Goal: Task Accomplishment & Management: Complete application form

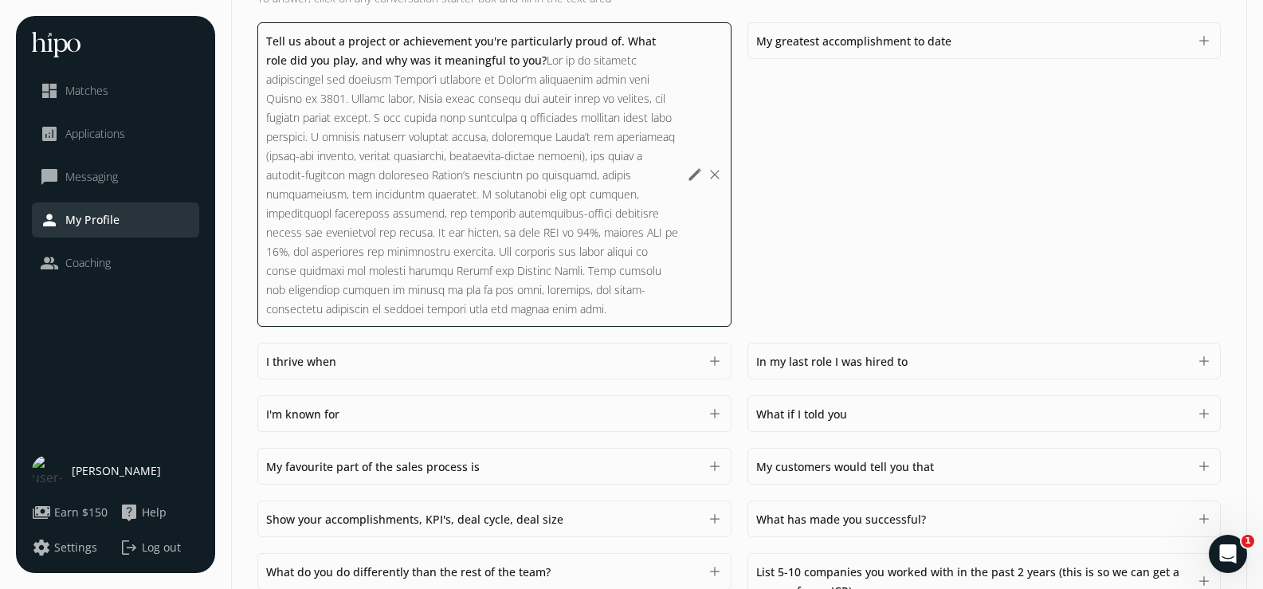
click at [732, 343] on div "My greatest accomplishment to date 1500 add" at bounding box center [494, 361] width 474 height 37
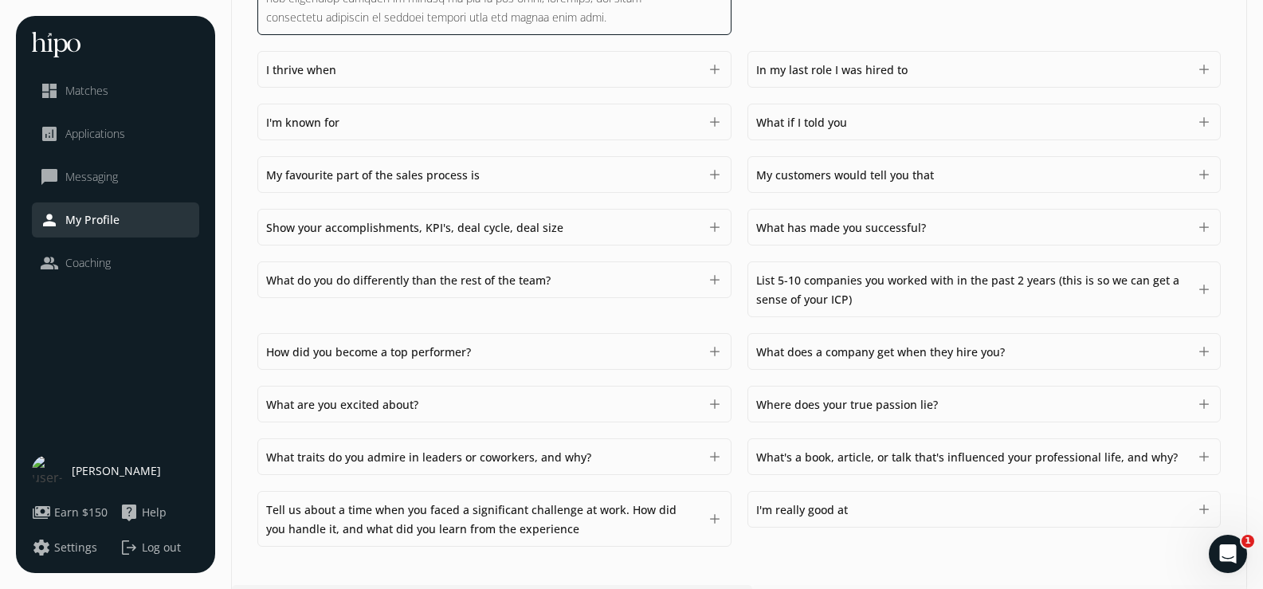
scroll to position [1023, 0]
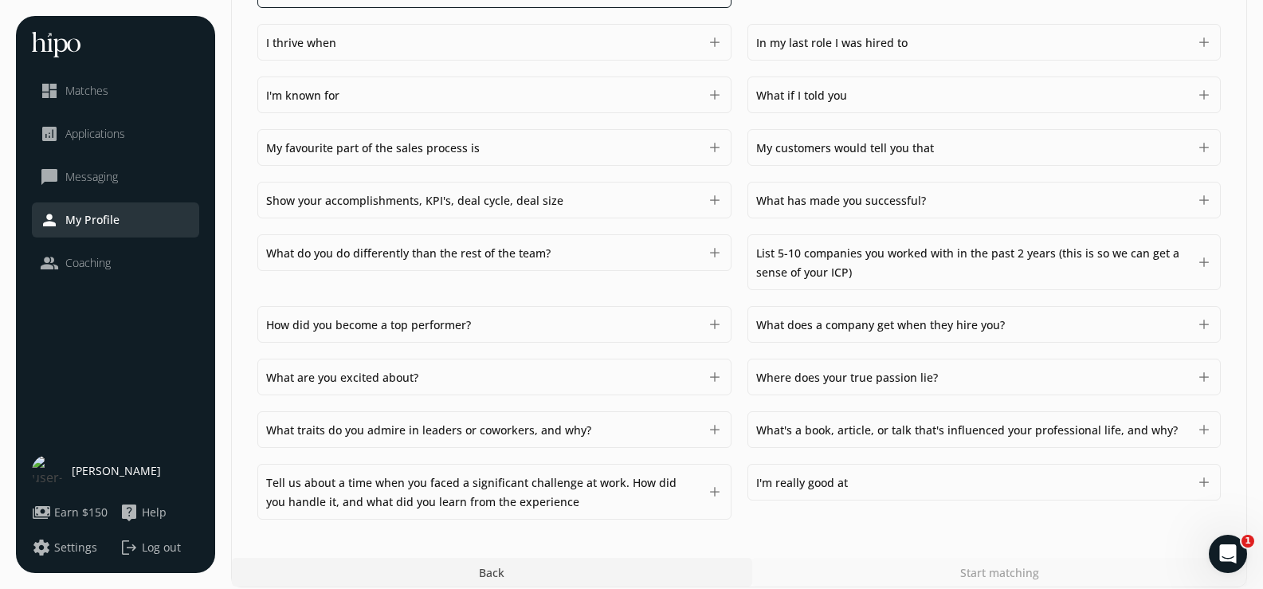
click at [913, 328] on span "What does a company get when they hire you?" at bounding box center [880, 324] width 249 height 15
click at [864, 336] on div "What does a company get when they hire you? 1500 add" at bounding box center [985, 324] width 474 height 37
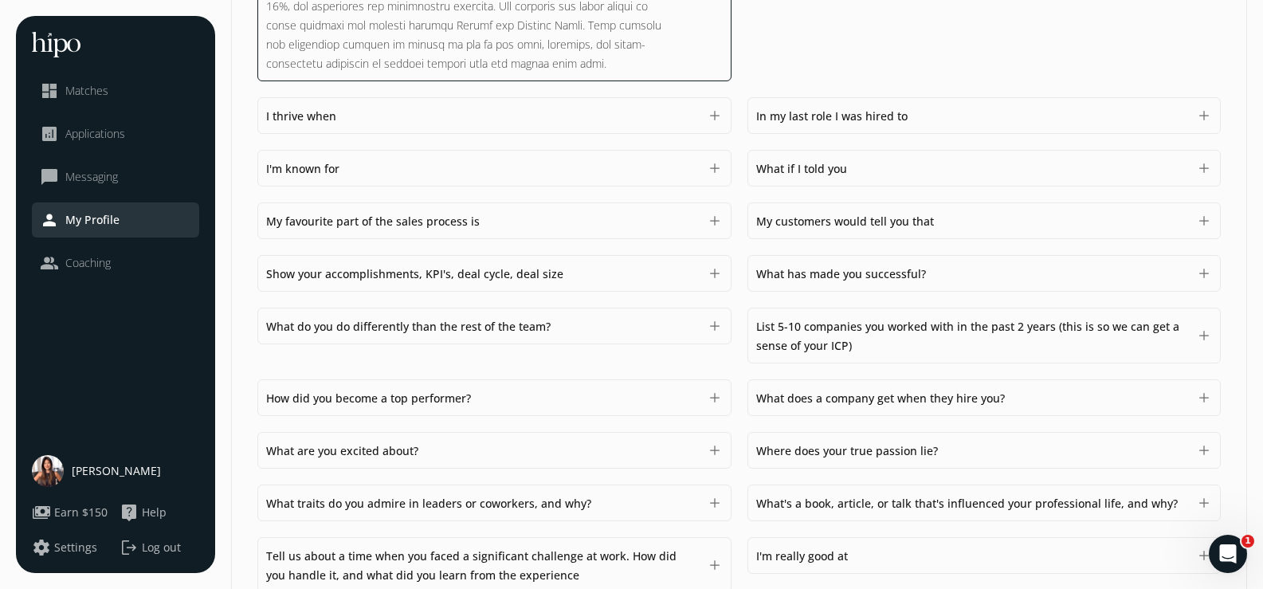
scroll to position [957, 0]
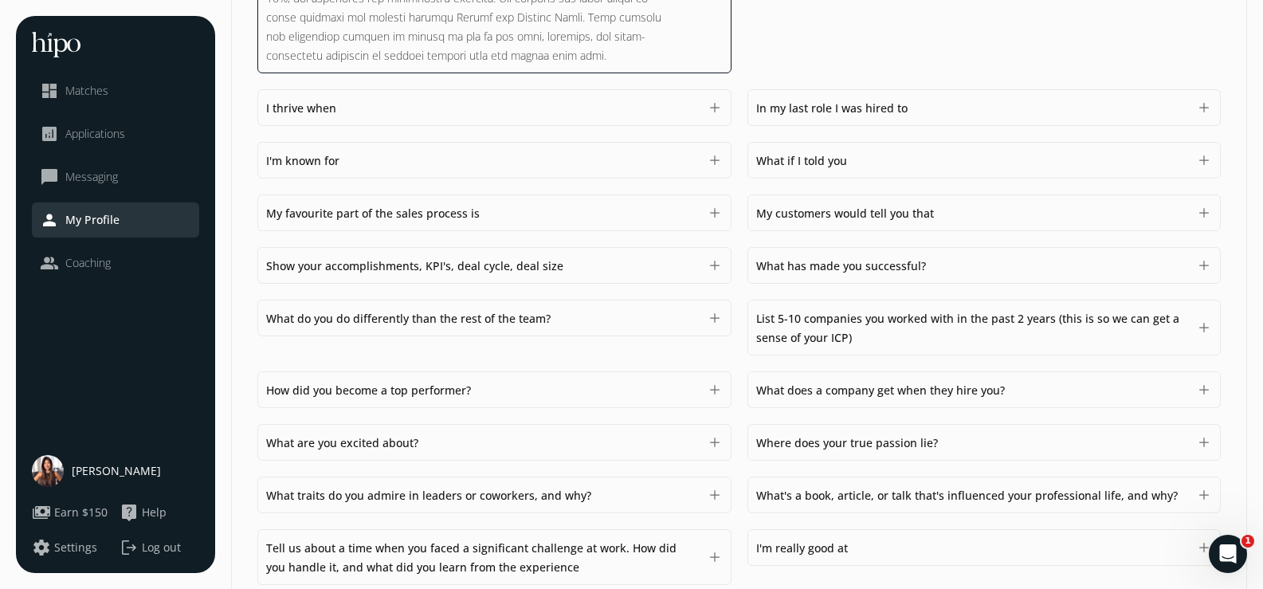
click at [836, 394] on span "What does a company get when they hire you?" at bounding box center [880, 390] width 249 height 15
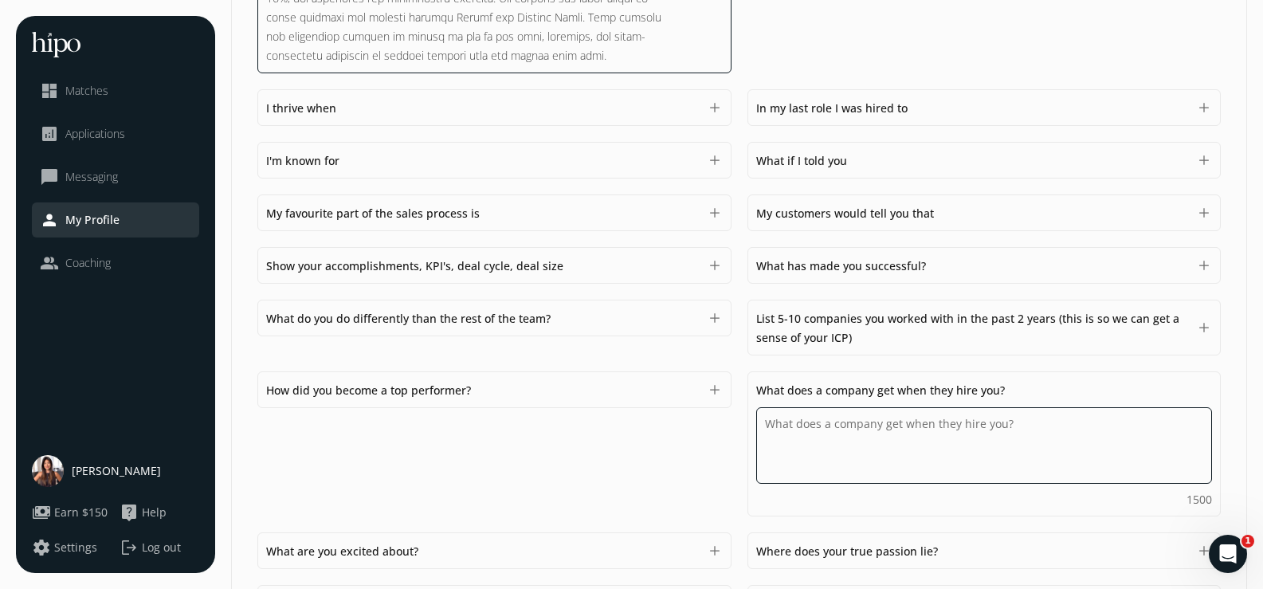
paste textarea "When a company hires me, they get someone who bridges strategy and execution. O…"
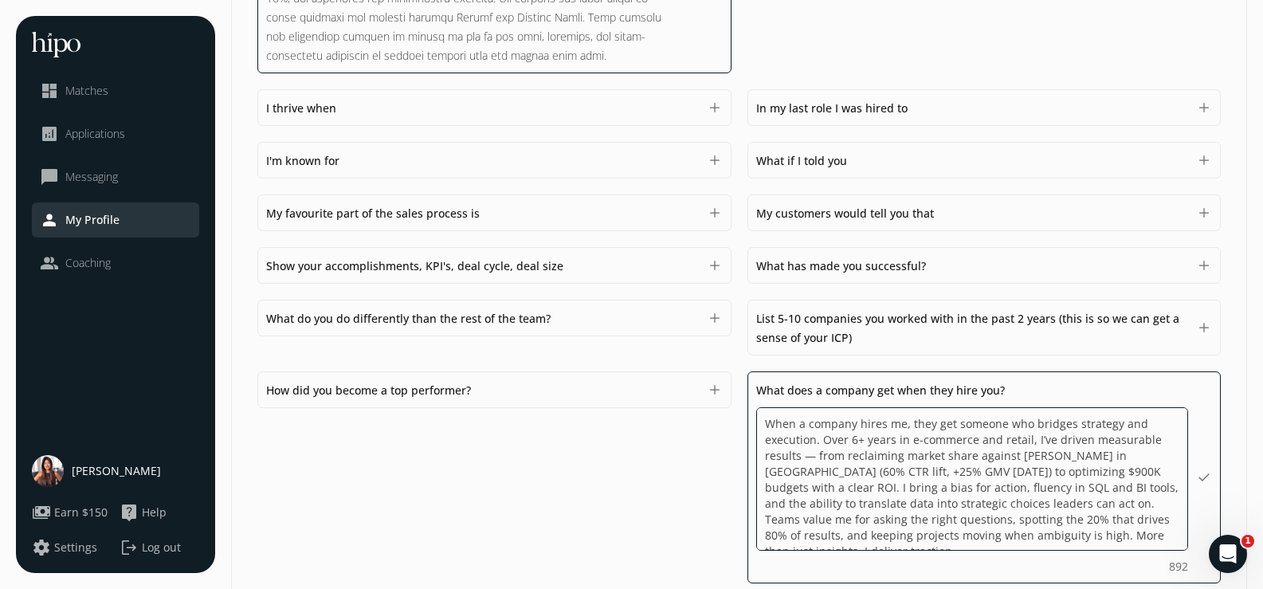
scroll to position [2, 0]
click at [0, 0] on textarea "When a company hires me, they get someone who bridges strategy and execution. O…" at bounding box center [0, 0] width 0 height 0
type textarea "When a company hires me, they get someone who bridges strategy and execution. O…"
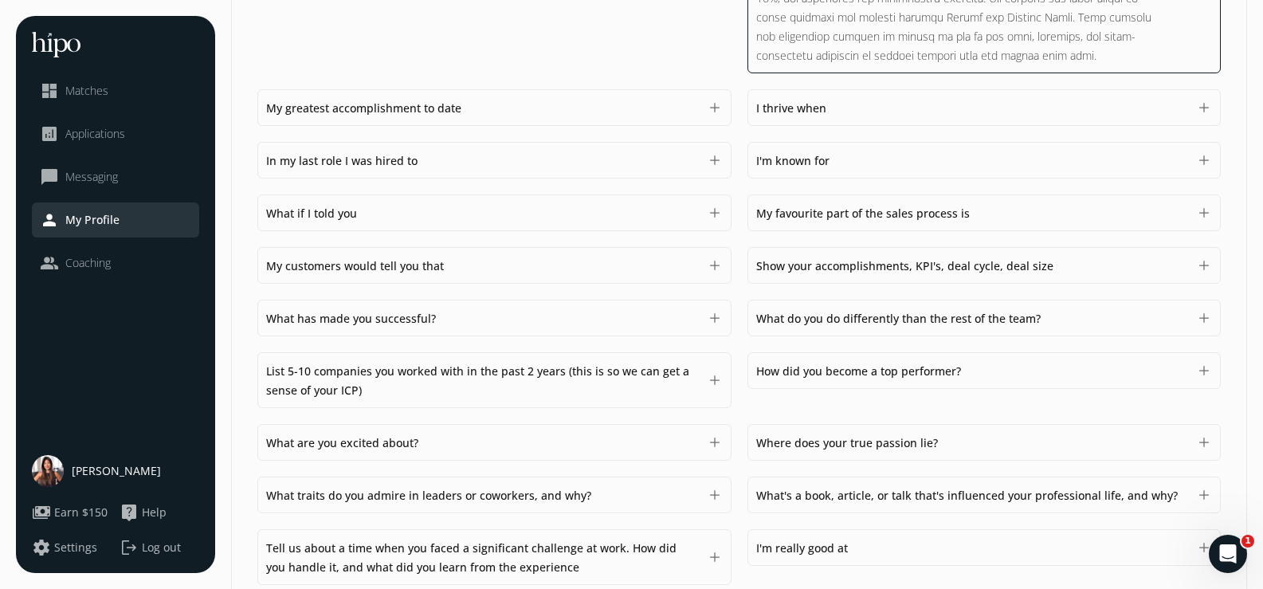
click at [732, 89] on div "Tell us about a project or achievement you're particularly proud of. What role …" at bounding box center [494, 107] width 474 height 37
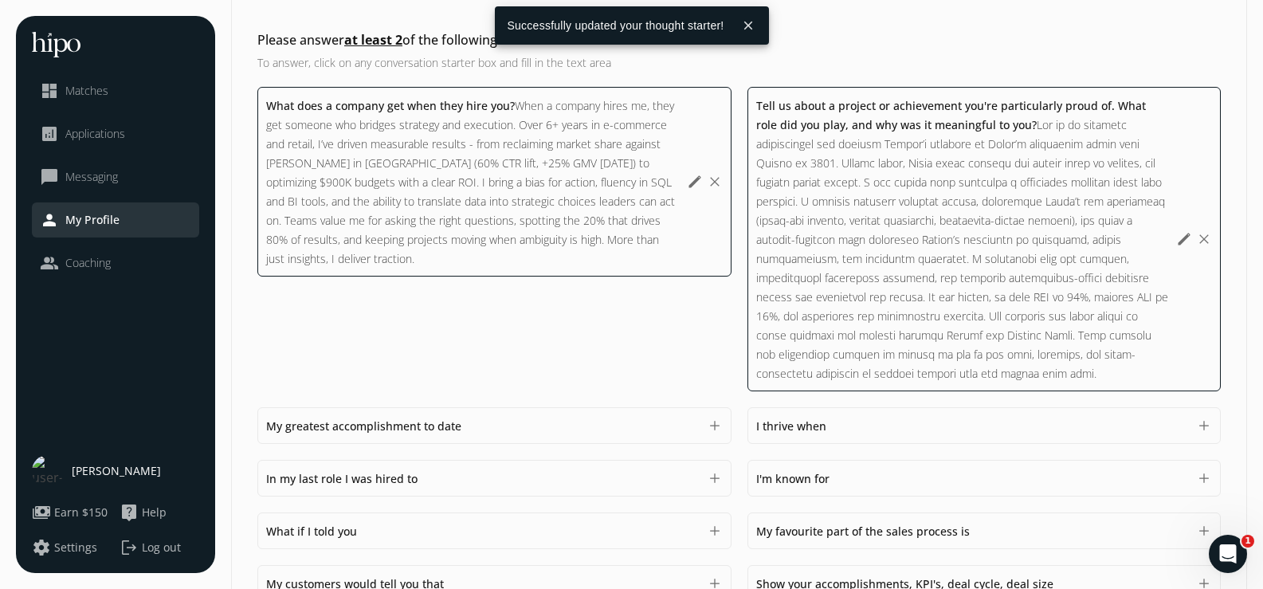
scroll to position [638, 0]
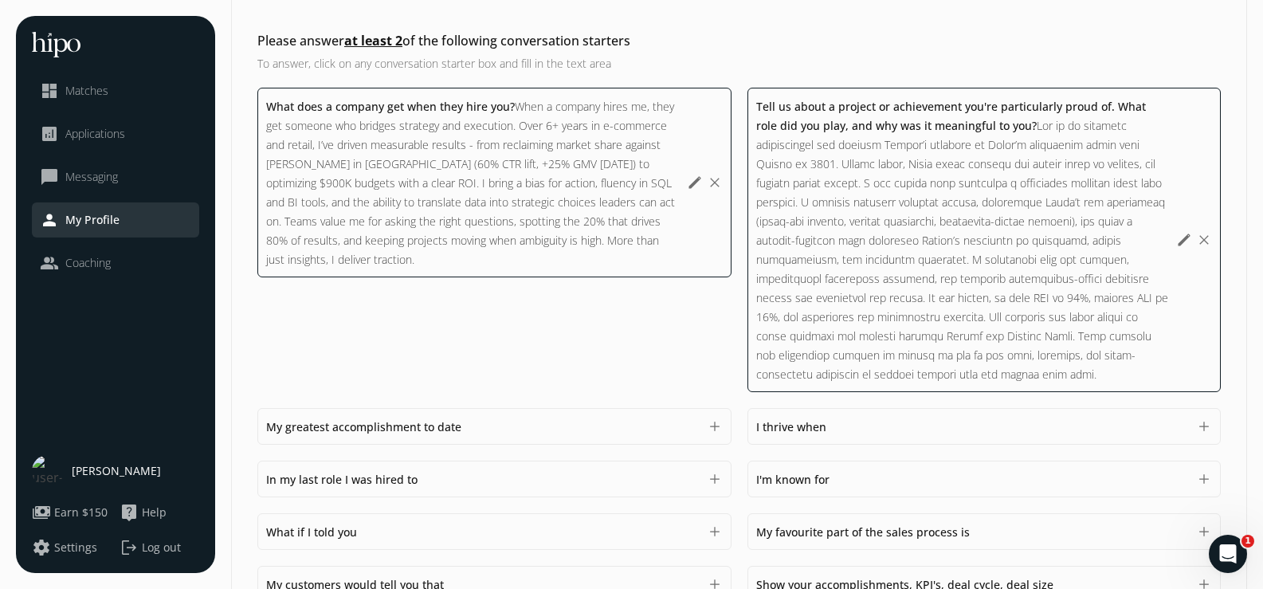
click at [532, 262] on div "What does a company get when they hire you? When a company hires me, they get s…" at bounding box center [472, 182] width 413 height 172
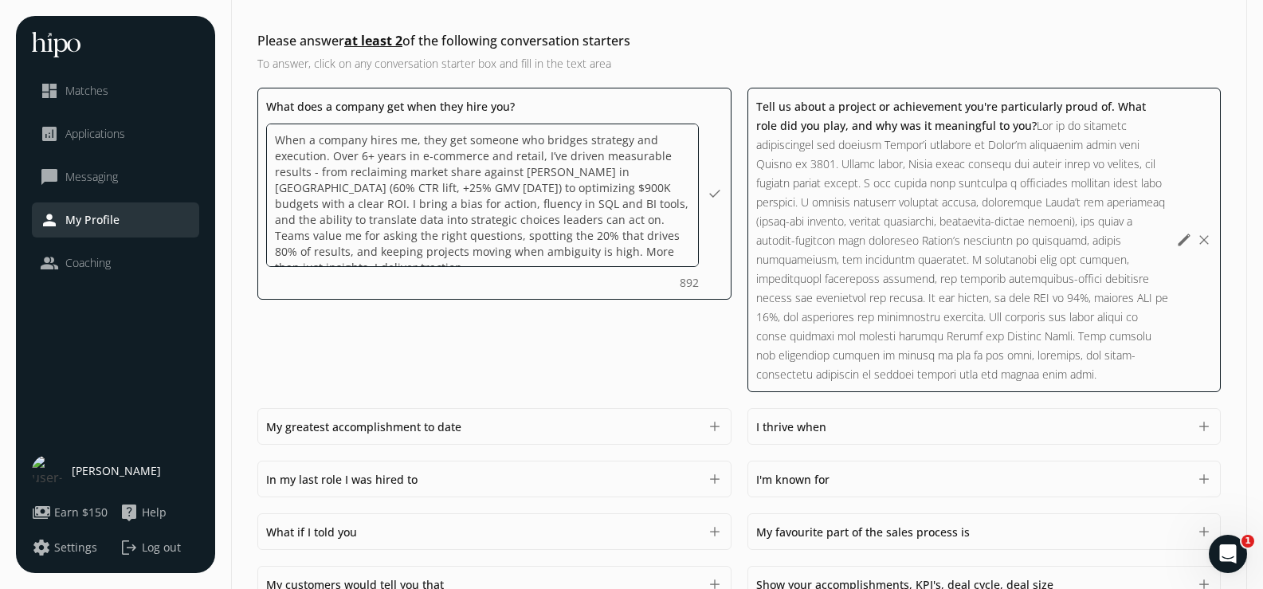
scroll to position [2, 0]
drag, startPoint x: 441, startPoint y: 252, endPoint x: 697, endPoint y: 279, distance: 258.1
click at [697, 279] on div "When a company hires me, they get someone who bridges strategy and execution. O…" at bounding box center [482, 207] width 433 height 167
type textarea "When a company hires me, they get someone who bridges strategy and execution. O…"
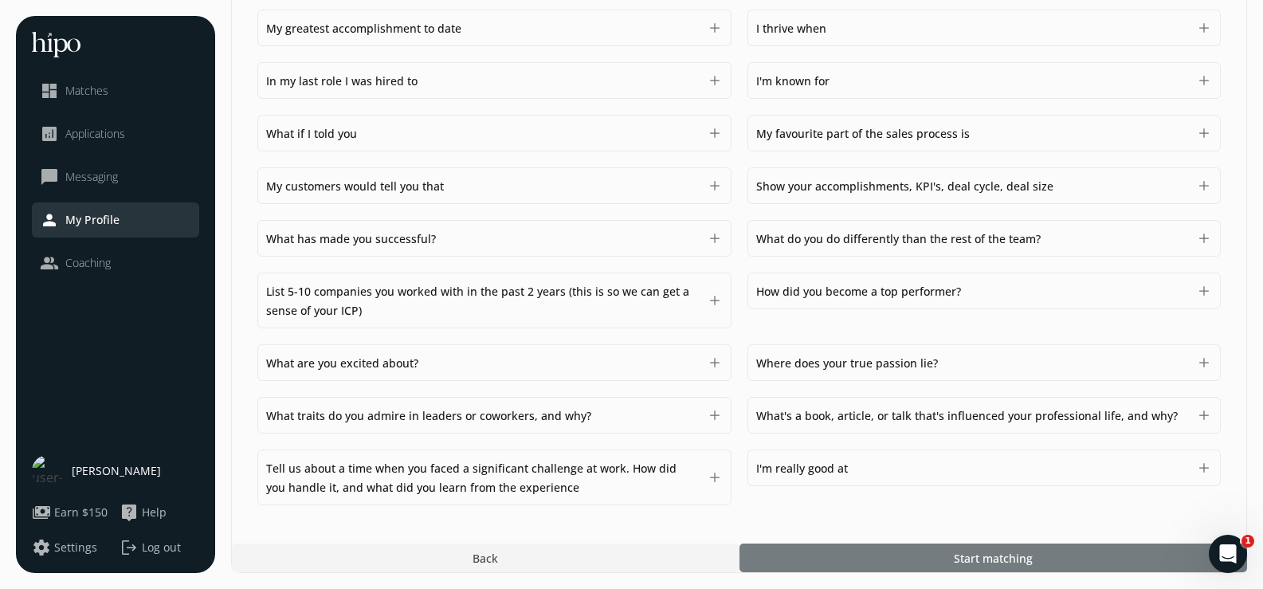
click at [943, 566] on div at bounding box center [994, 558] width 508 height 29
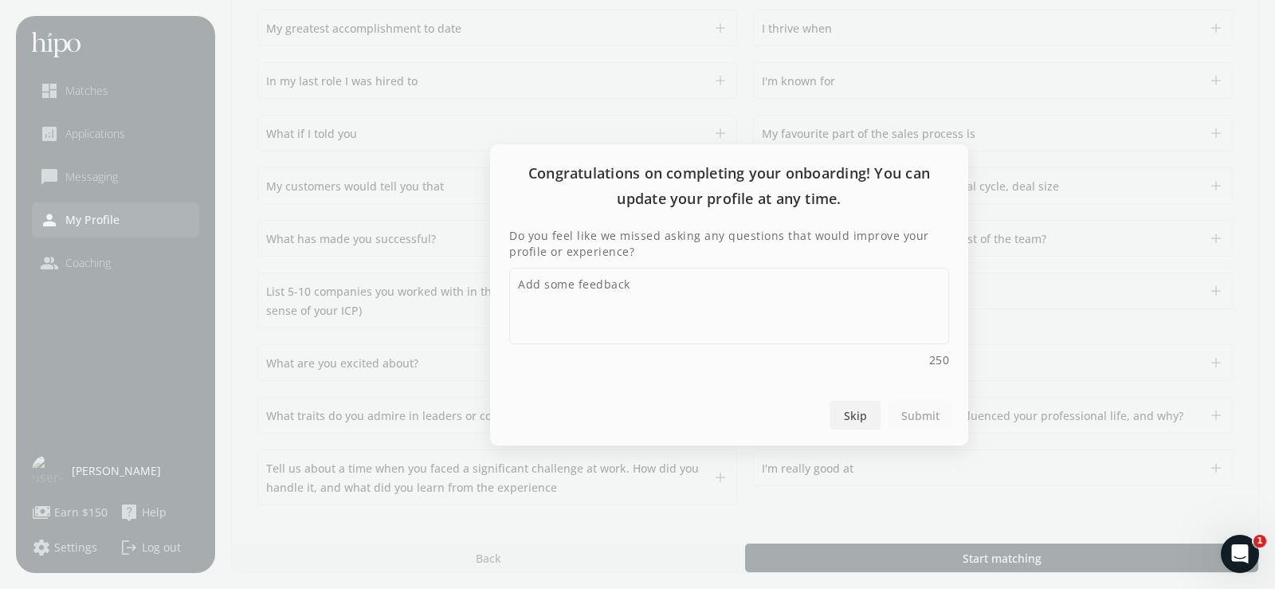
click at [852, 408] on span "Skip" at bounding box center [855, 414] width 23 height 17
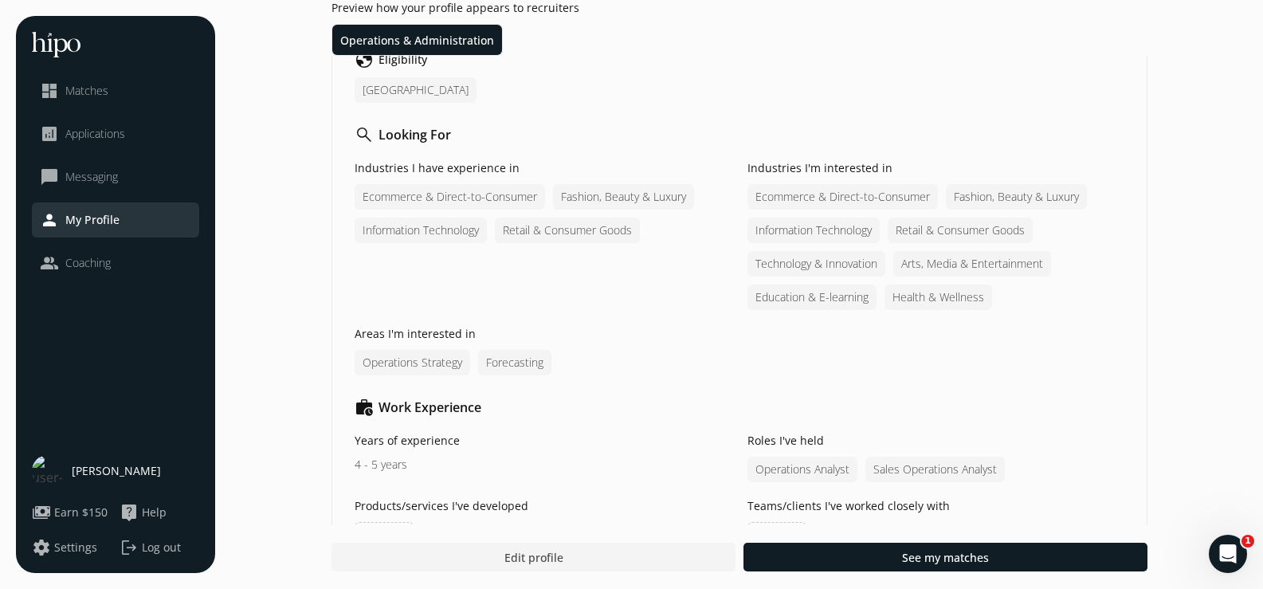
scroll to position [1036, 0]
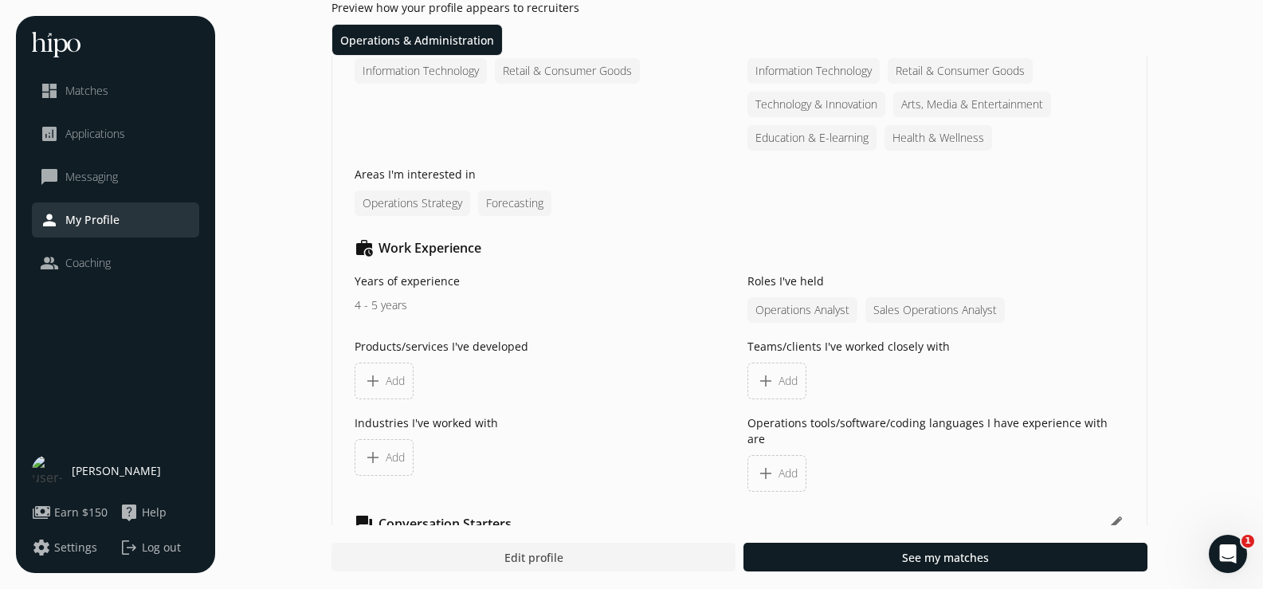
click at [759, 371] on span "add" at bounding box center [765, 380] width 19 height 19
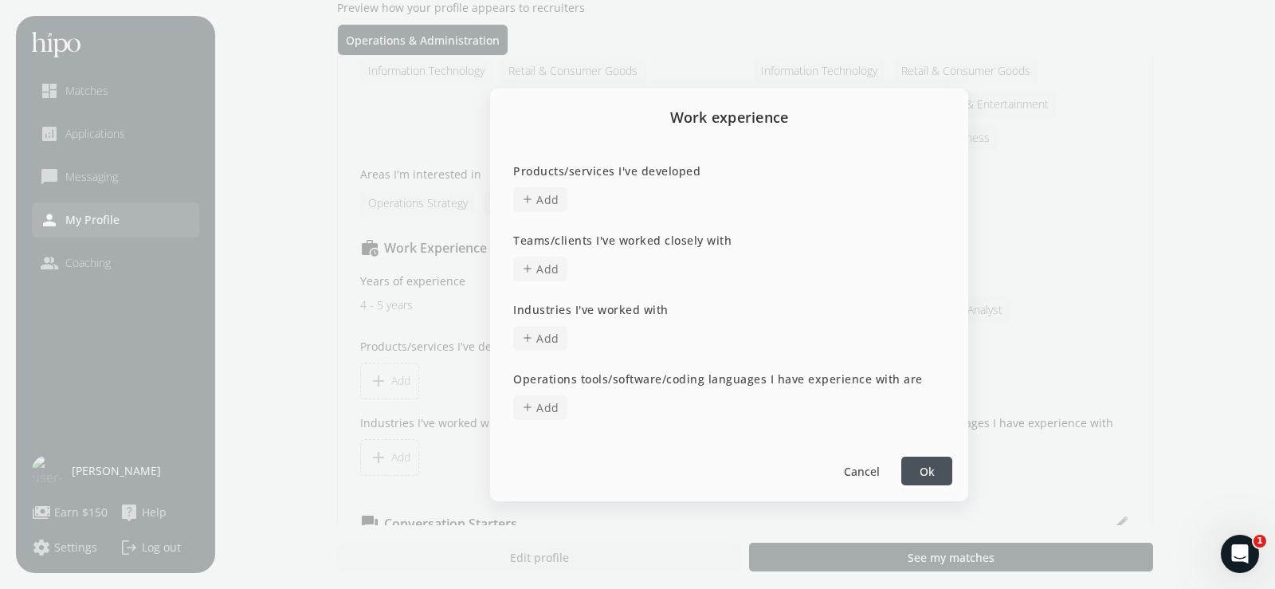
click at [555, 206] on span "Add" at bounding box center [547, 199] width 23 height 17
click at [549, 290] on div "Products/services I've developed add Add Press enter to add more or click away …" at bounding box center [729, 293] width 478 height 293
click at [575, 288] on div "Products/services I've developed add Add Press enter to add more or click away …" at bounding box center [729, 293] width 478 height 293
click at [567, 284] on div "add Add" at bounding box center [729, 269] width 440 height 33
click at [559, 281] on span "add Add" at bounding box center [540, 269] width 54 height 25
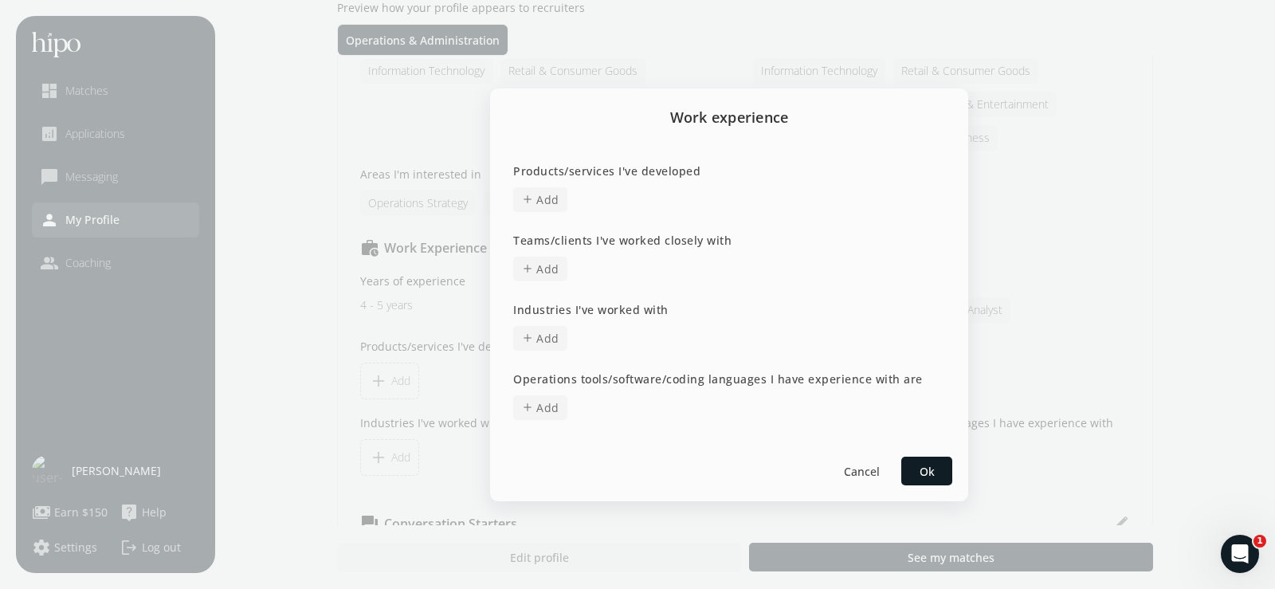
click at [552, 364] on div "Products/services I've developed add Add Press enter to add more or click away …" at bounding box center [729, 293] width 478 height 293
click at [555, 356] on div "Products/services I've developed add Add Press enter to add more or click away …" at bounding box center [729, 293] width 478 height 293
click at [554, 352] on div "add Add" at bounding box center [729, 338] width 440 height 33
click at [557, 346] on span "Add" at bounding box center [547, 338] width 23 height 17
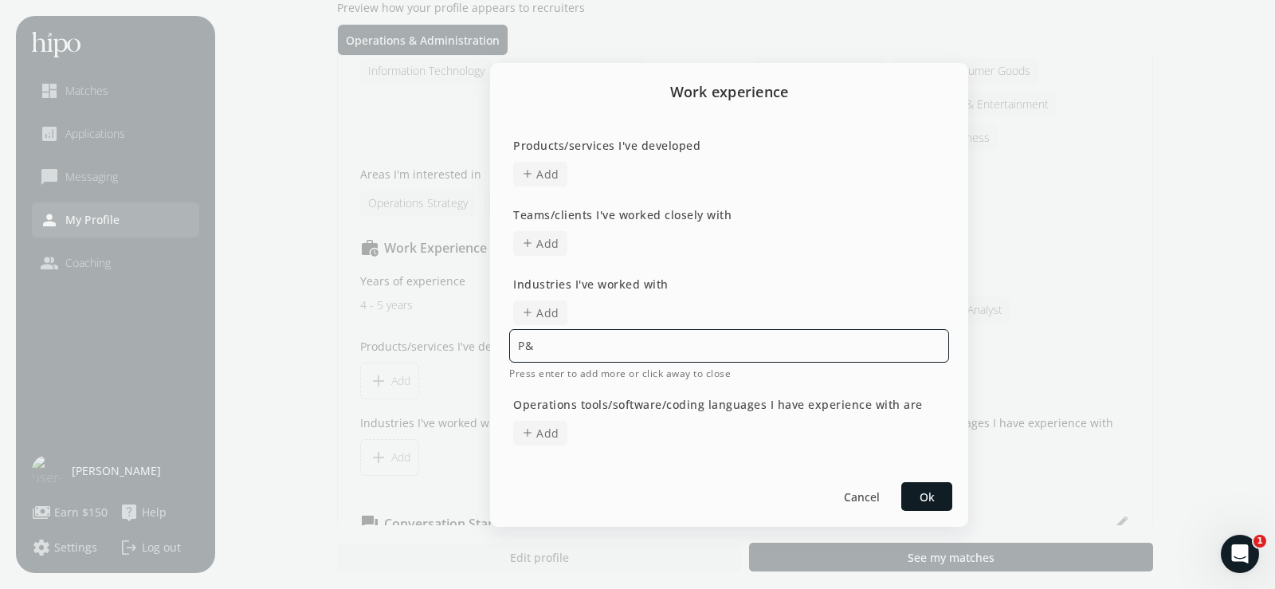
type input "P&G"
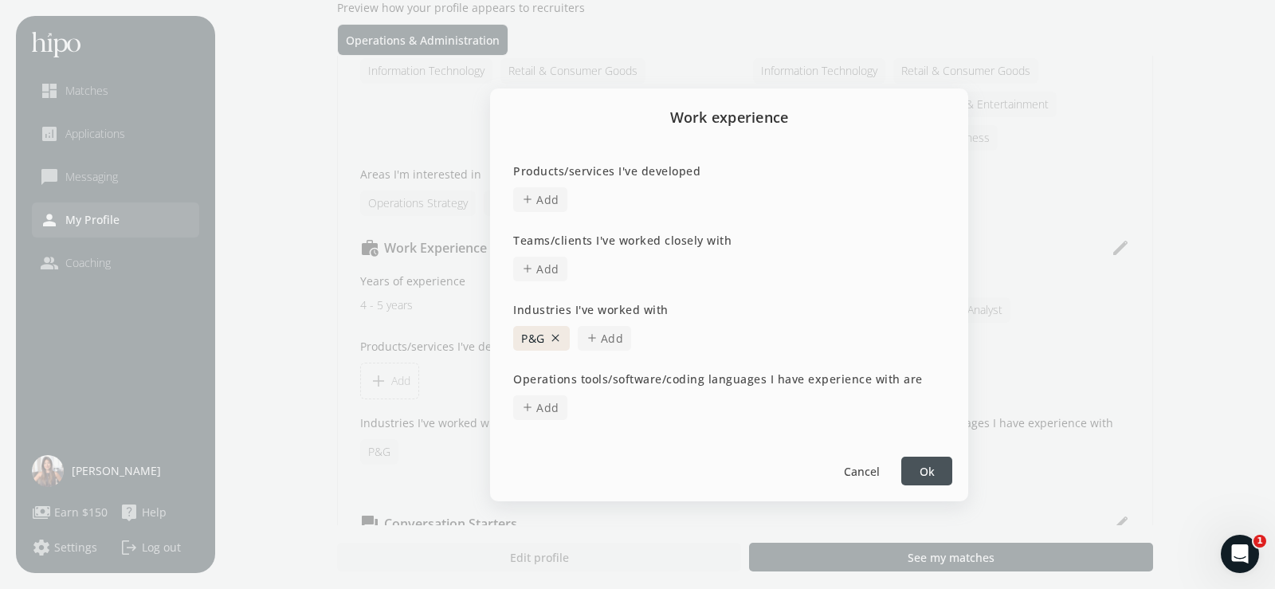
click at [941, 467] on div at bounding box center [926, 471] width 51 height 29
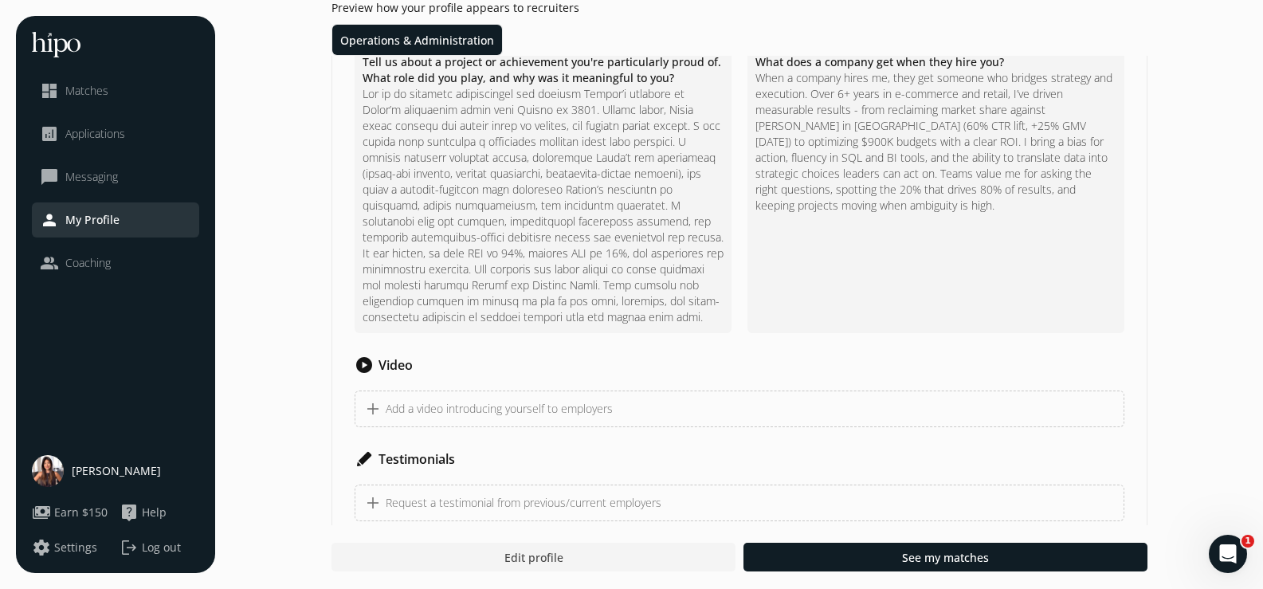
scroll to position [1542, 0]
click at [154, 83] on link "dashboard Matches" at bounding box center [115, 90] width 151 height 19
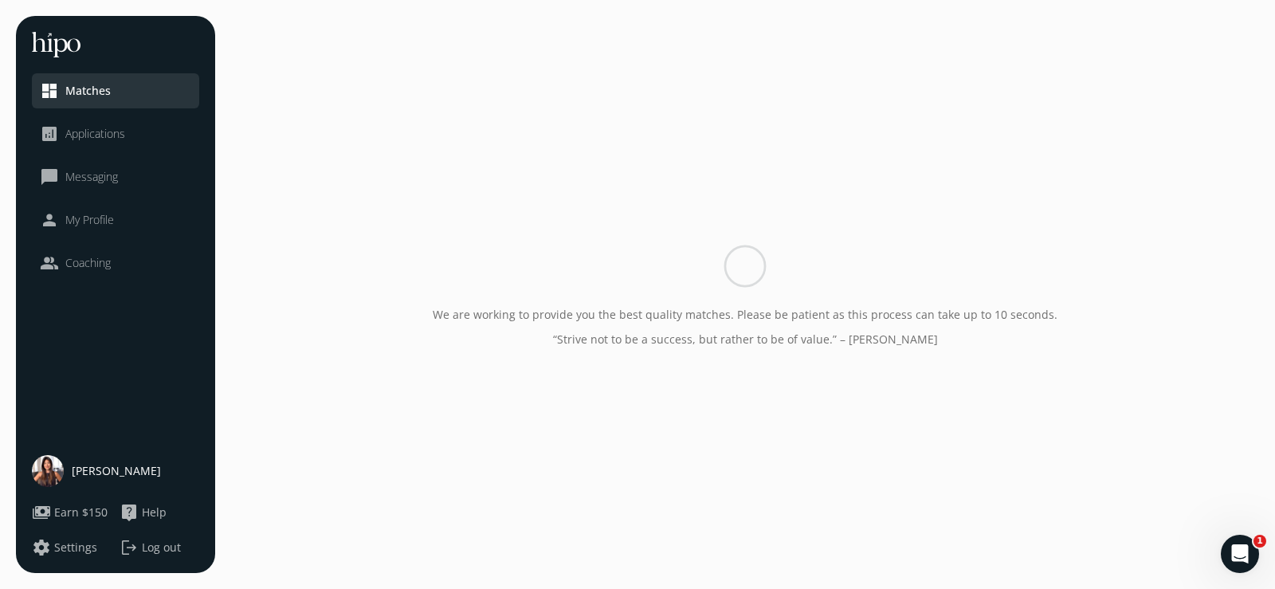
click at [128, 89] on div "menu close dashboard Matches analytics Applications chat_bubble_outline Messagi…" at bounding box center [637, 294] width 1243 height 557
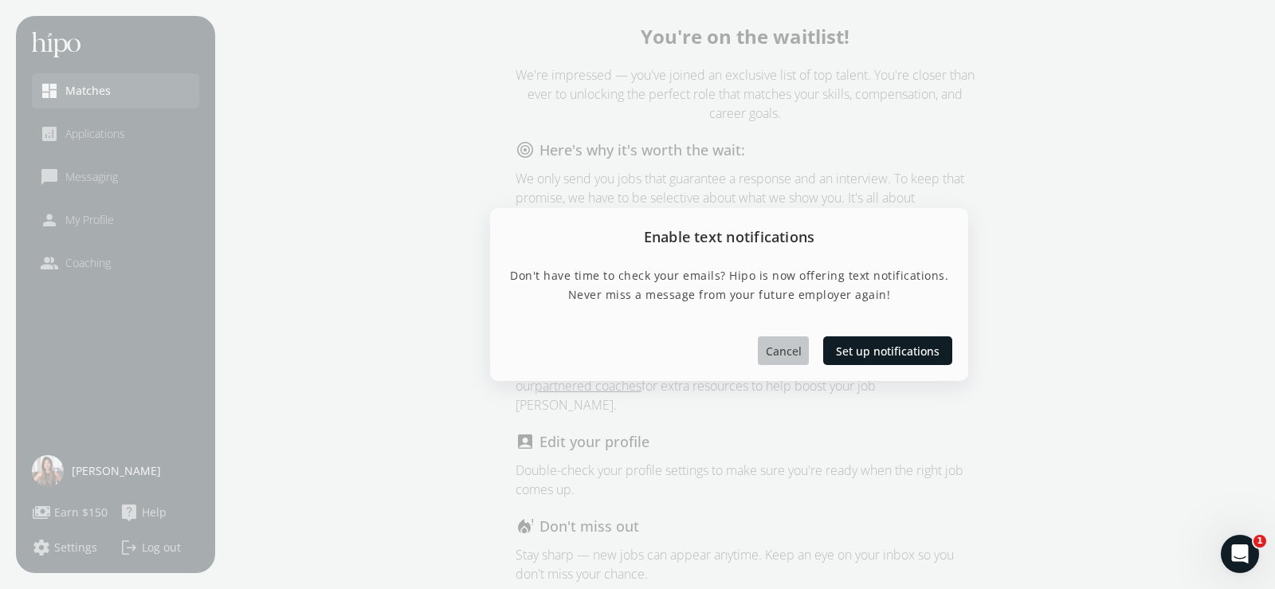
click at [786, 344] on span "Cancel" at bounding box center [784, 351] width 36 height 17
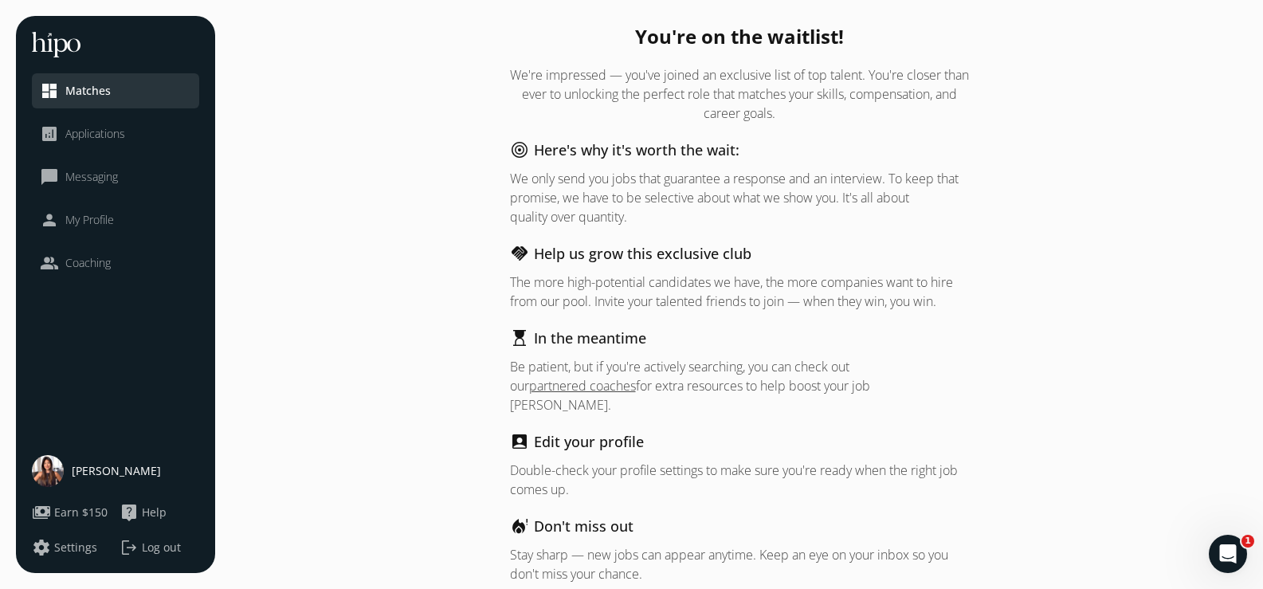
click at [112, 212] on span "My Profile" at bounding box center [89, 220] width 49 height 16
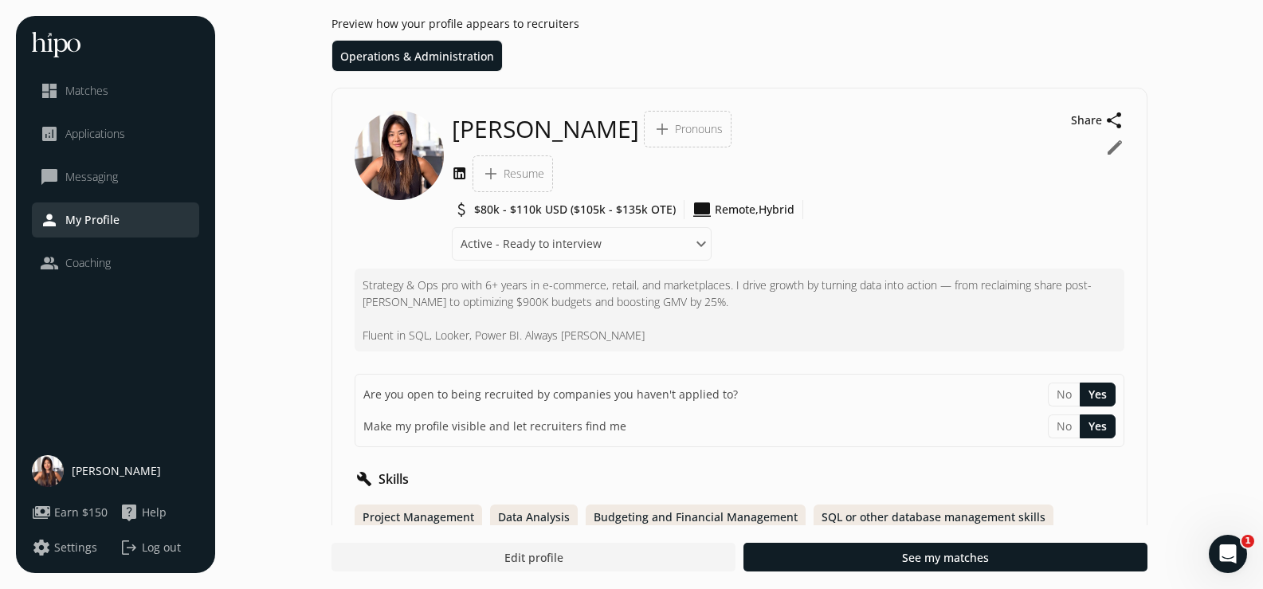
click at [454, 311] on p "Strategy & Ops pro with 6+ years in e-commerce, retail, and marketplaces. I dri…" at bounding box center [740, 310] width 754 height 67
click at [418, 53] on li "Operations & Administration" at bounding box center [417, 56] width 170 height 30
click at [438, 51] on li "Operations & Administration" at bounding box center [417, 56] width 170 height 30
click at [546, 62] on div "Preview how your profile appears to recruiters Operations & Administration" at bounding box center [740, 44] width 816 height 56
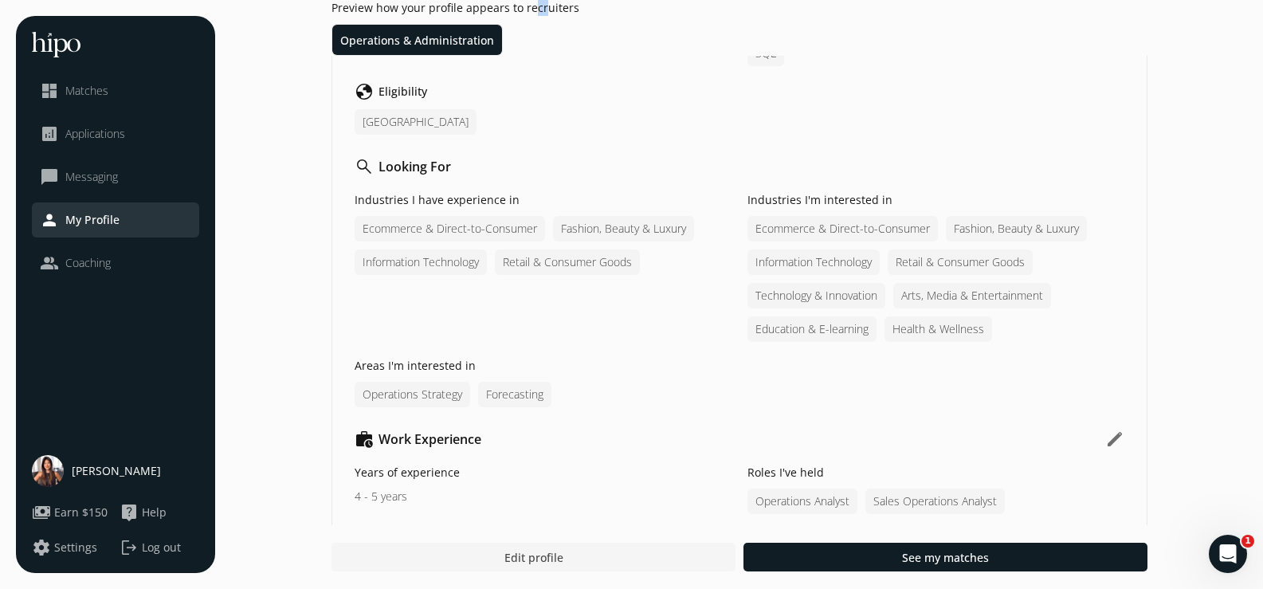
scroll to position [877, 0]
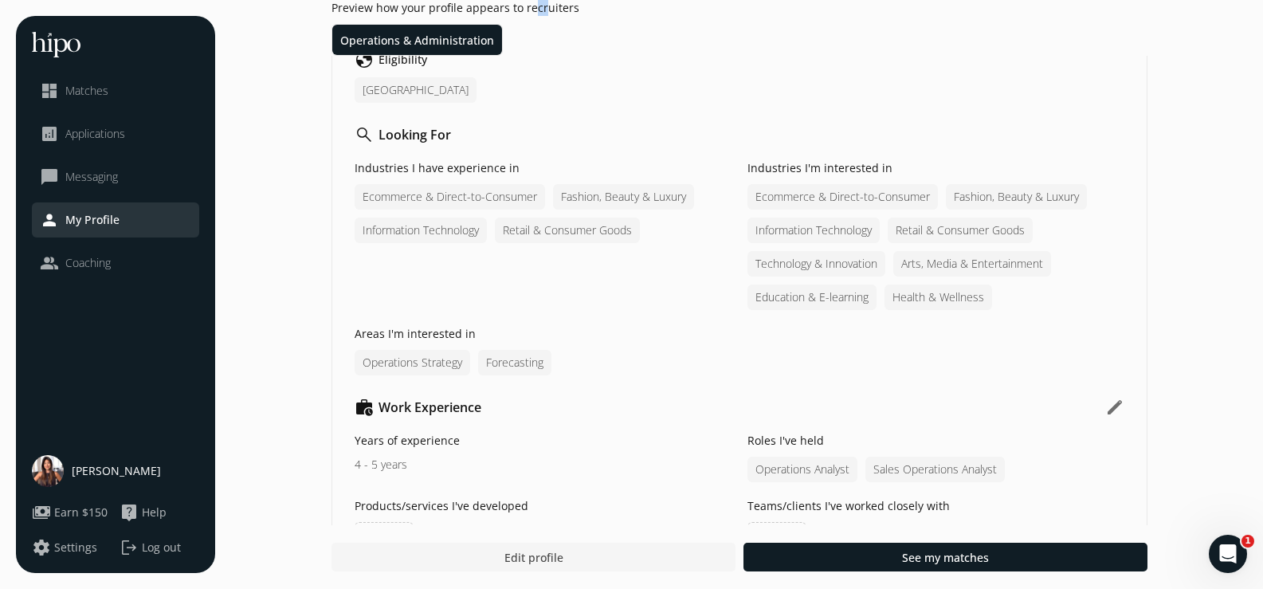
click at [527, 550] on span "Edit profile" at bounding box center [533, 557] width 59 height 17
